Goal: Task Accomplishment & Management: Use online tool/utility

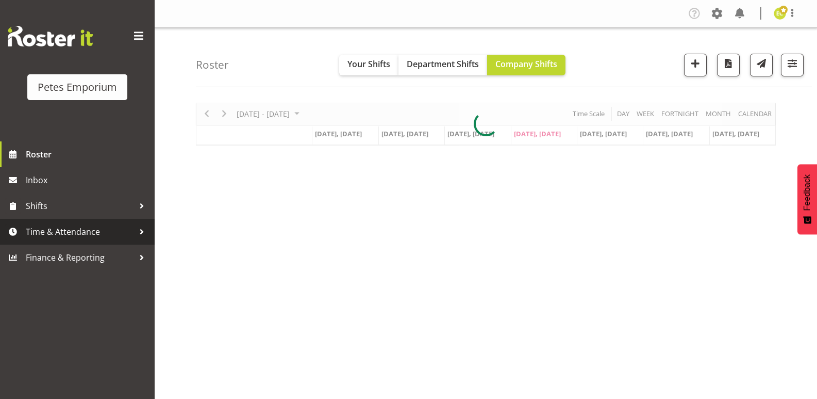
click at [65, 231] on span "Time & Attendance" at bounding box center [80, 231] width 108 height 15
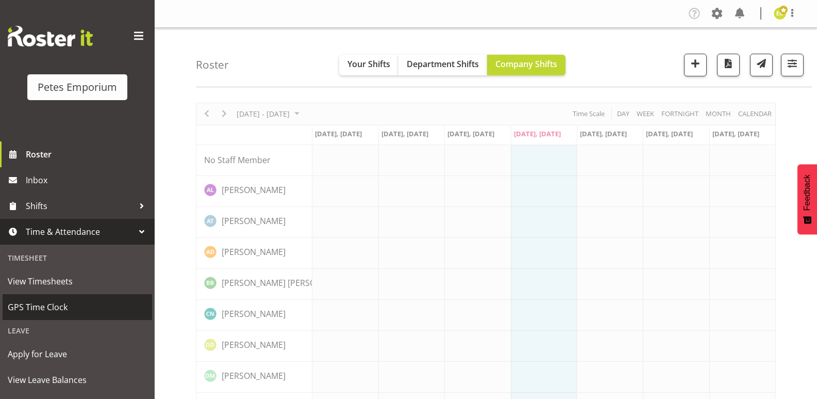
click at [66, 302] on span "GPS Time Clock" at bounding box center [77, 306] width 139 height 15
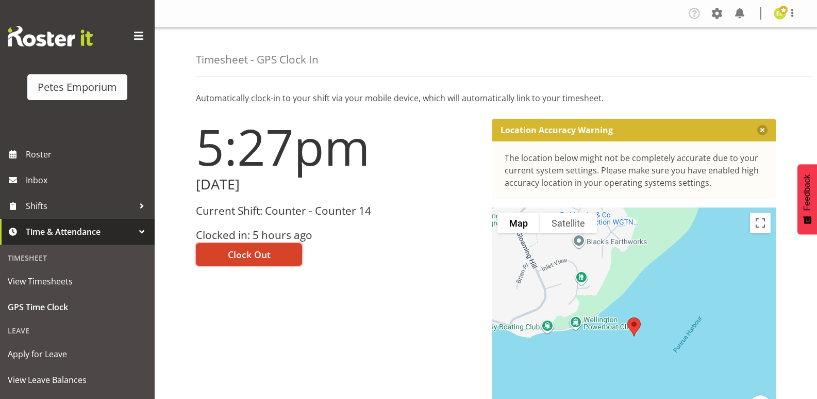
click at [251, 251] on span "Clock Out" at bounding box center [249, 254] width 43 height 13
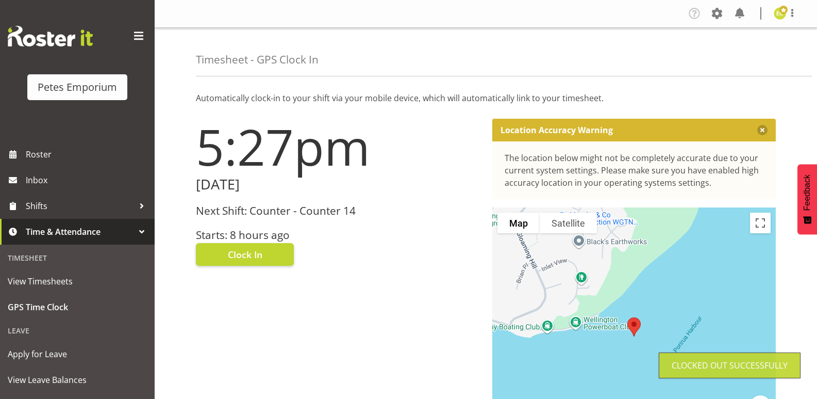
click at [792, 6] on div "Tasks Jobs Employees Profile Log Out" at bounding box center [746, 13] width 121 height 17
click at [790, 11] on span at bounding box center [793, 13] width 12 height 12
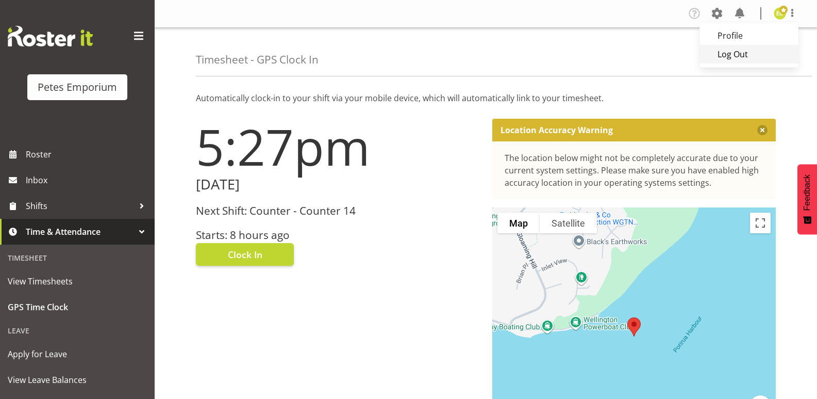
click at [740, 54] on link "Log Out" at bounding box center [749, 54] width 99 height 19
